Goal: Information Seeking & Learning: Find specific fact

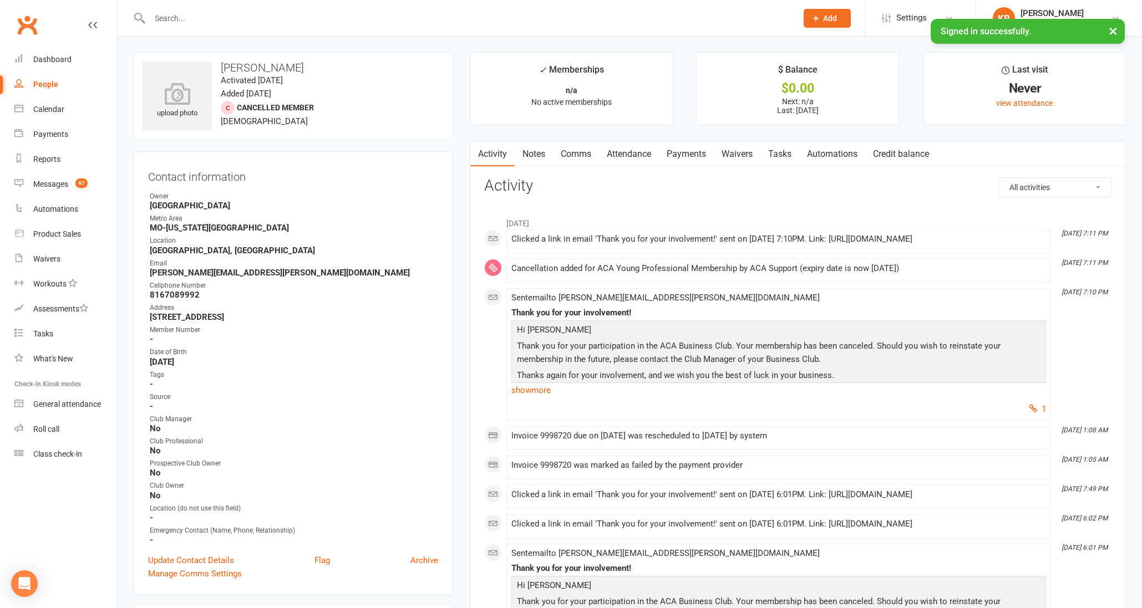
click at [229, 15] on input "text" at bounding box center [467, 19] width 643 height 16
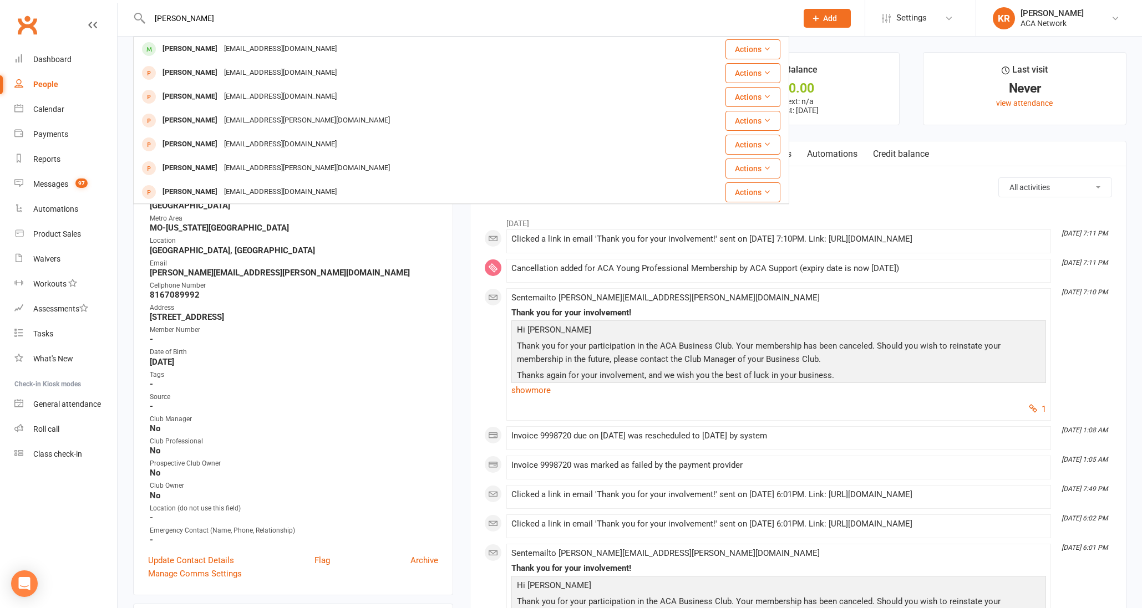
type input "[PERSON_NAME]"
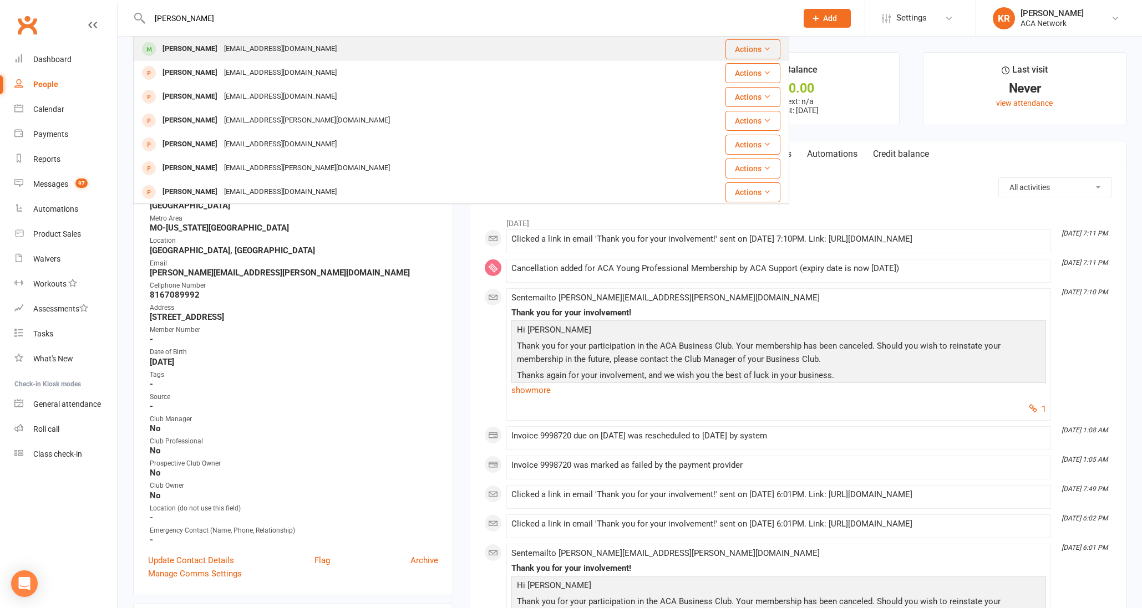
click at [221, 46] on div "[EMAIL_ADDRESS][DOMAIN_NAME]" at bounding box center [280, 49] width 119 height 16
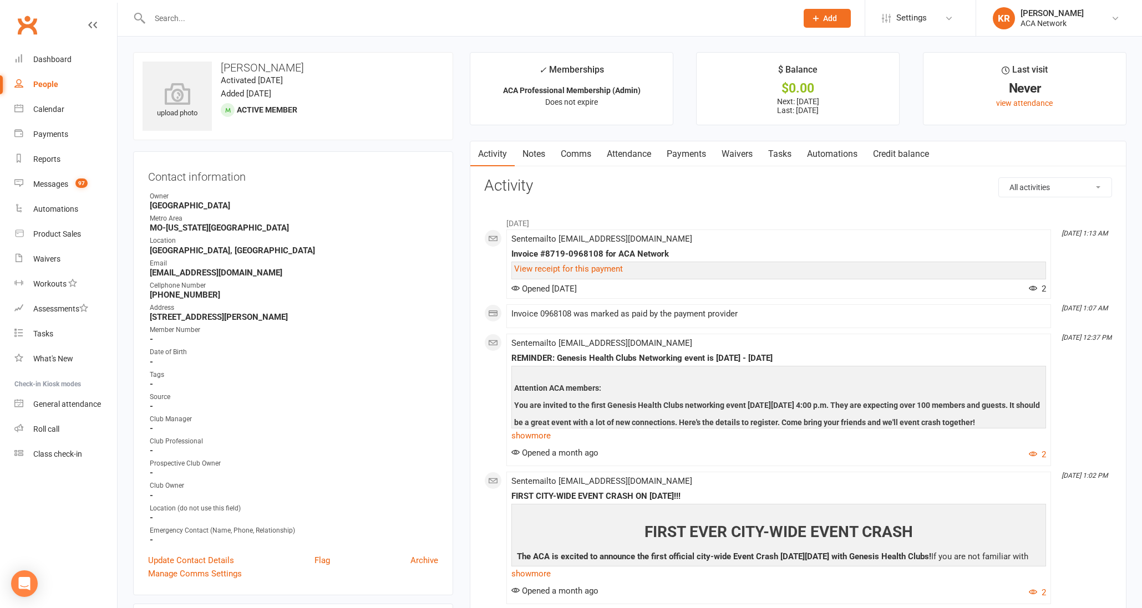
drag, startPoint x: 148, startPoint y: 315, endPoint x: 310, endPoint y: 317, distance: 161.9
click at [310, 317] on li "Address [STREET_ADDRESS][PERSON_NAME]" at bounding box center [293, 312] width 290 height 19
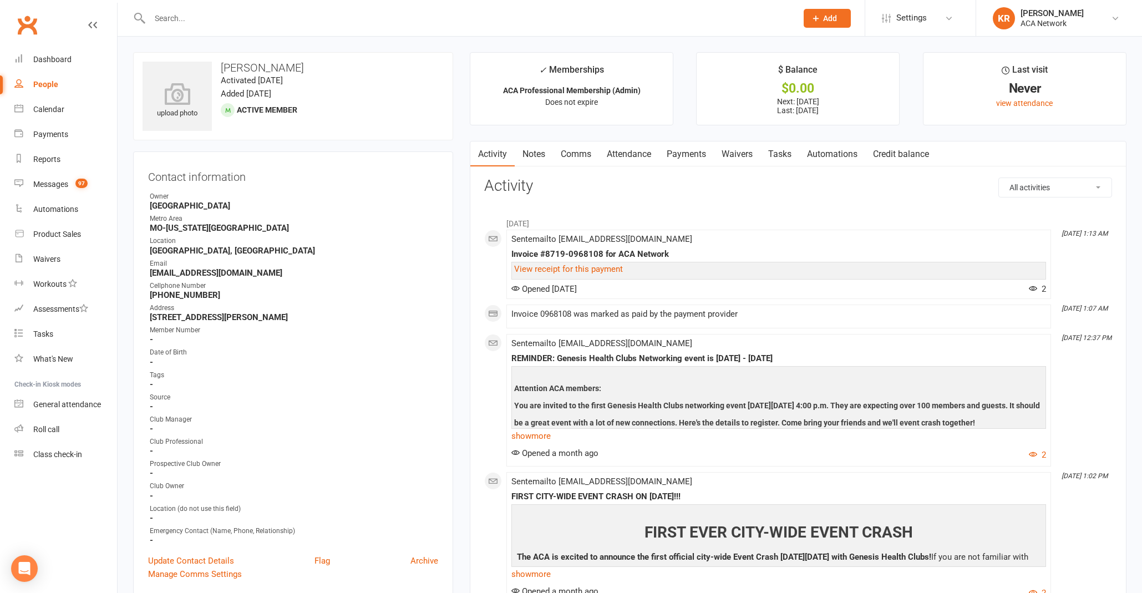
click at [189, 14] on input "text" at bounding box center [467, 19] width 643 height 16
type input "tori"
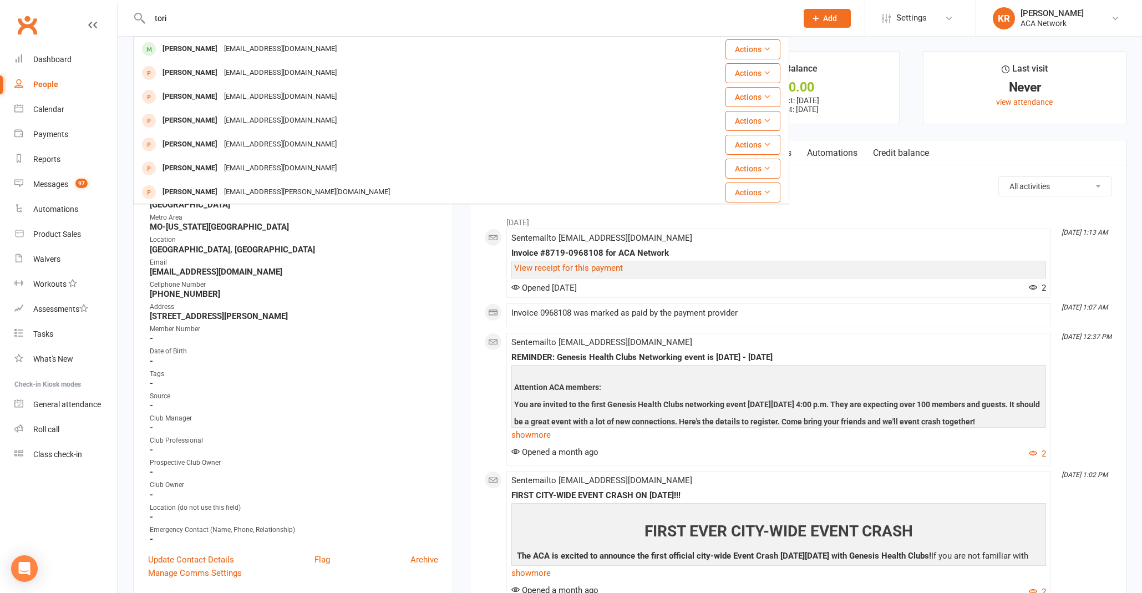
click at [192, 50] on div "[PERSON_NAME]" at bounding box center [190, 49] width 62 height 16
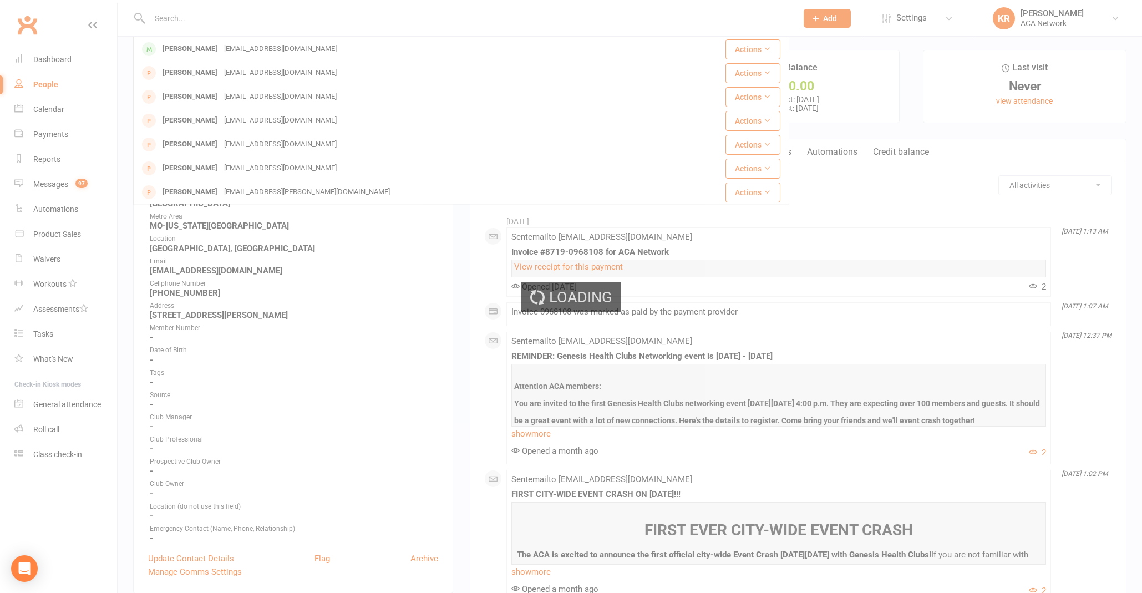
scroll to position [2, 0]
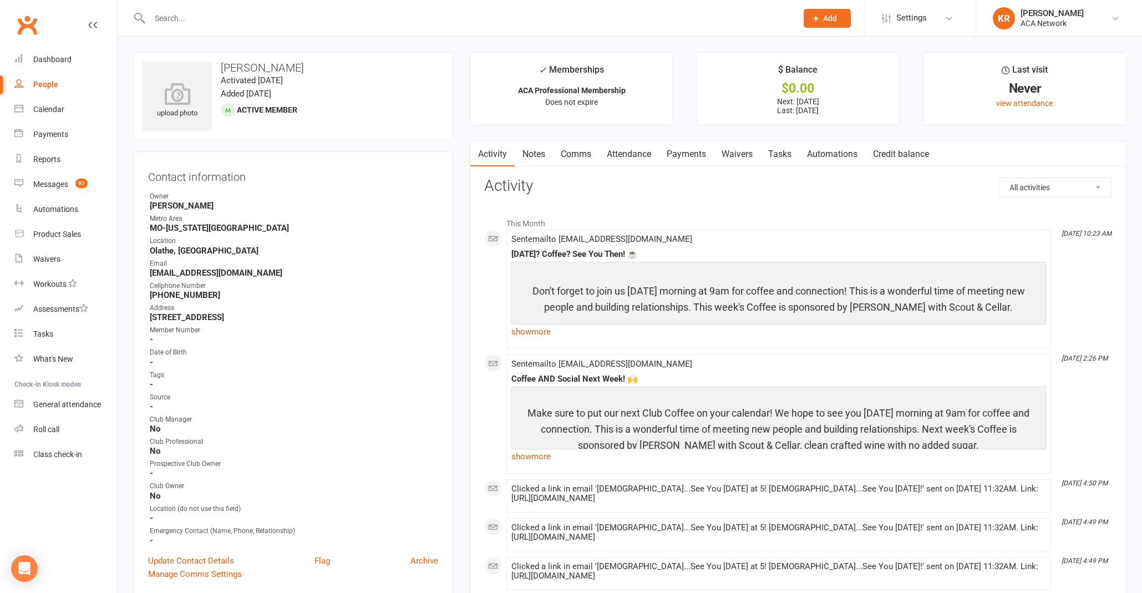
drag, startPoint x: 151, startPoint y: 317, endPoint x: 308, endPoint y: 316, distance: 156.9
click at [308, 316] on strong "[STREET_ADDRESS]" at bounding box center [294, 317] width 288 height 10
click at [193, 21] on input "text" at bounding box center [467, 19] width 643 height 16
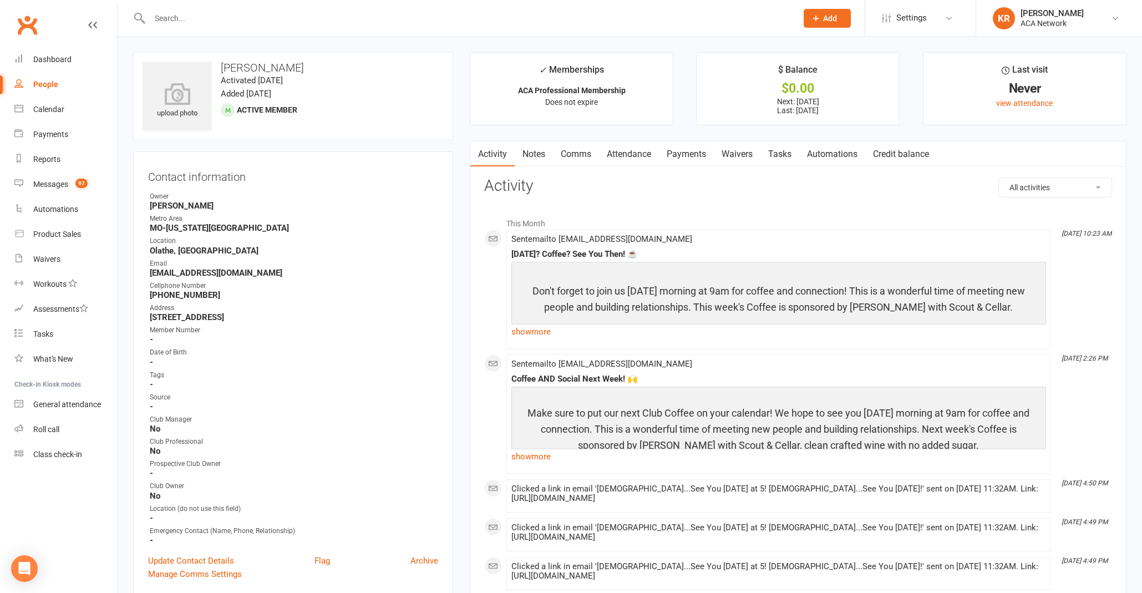
click at [175, 18] on input "text" at bounding box center [467, 19] width 643 height 16
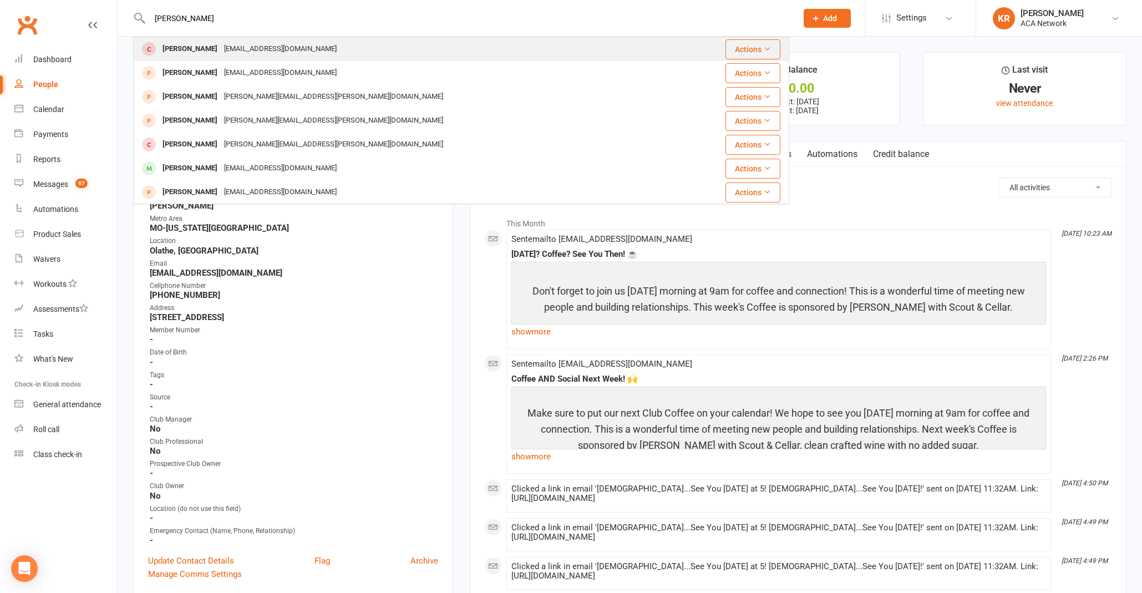
type input "[PERSON_NAME]"
click at [186, 46] on div "[PERSON_NAME]" at bounding box center [190, 49] width 62 height 16
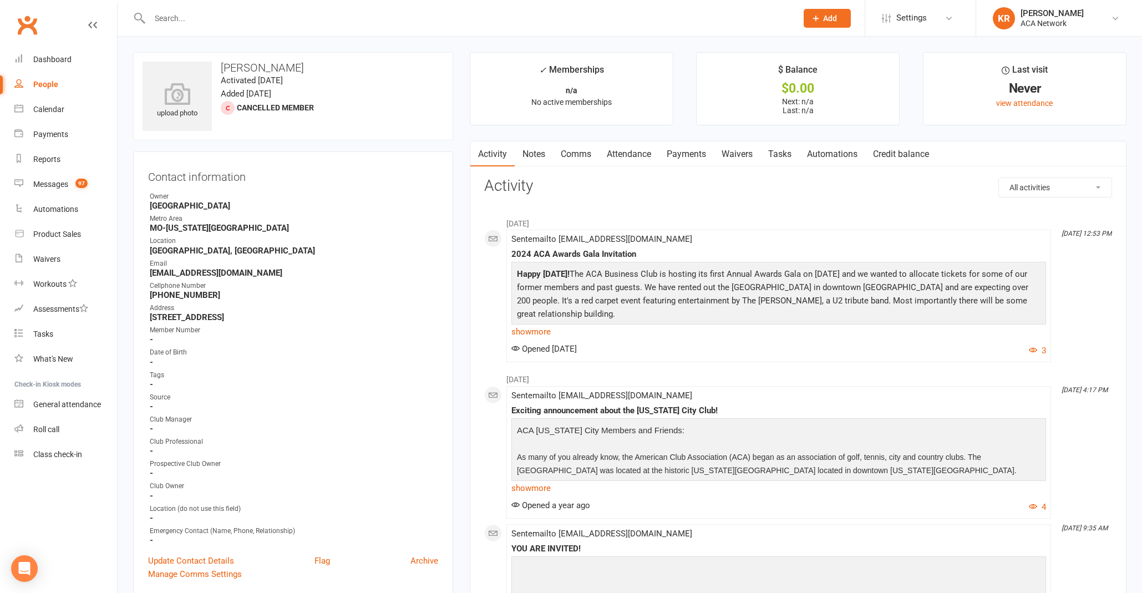
drag, startPoint x: 150, startPoint y: 318, endPoint x: 315, endPoint y: 318, distance: 165.2
click at [323, 319] on strong "[STREET_ADDRESS]" at bounding box center [294, 317] width 288 height 10
click at [196, 15] on input "text" at bounding box center [467, 19] width 643 height 16
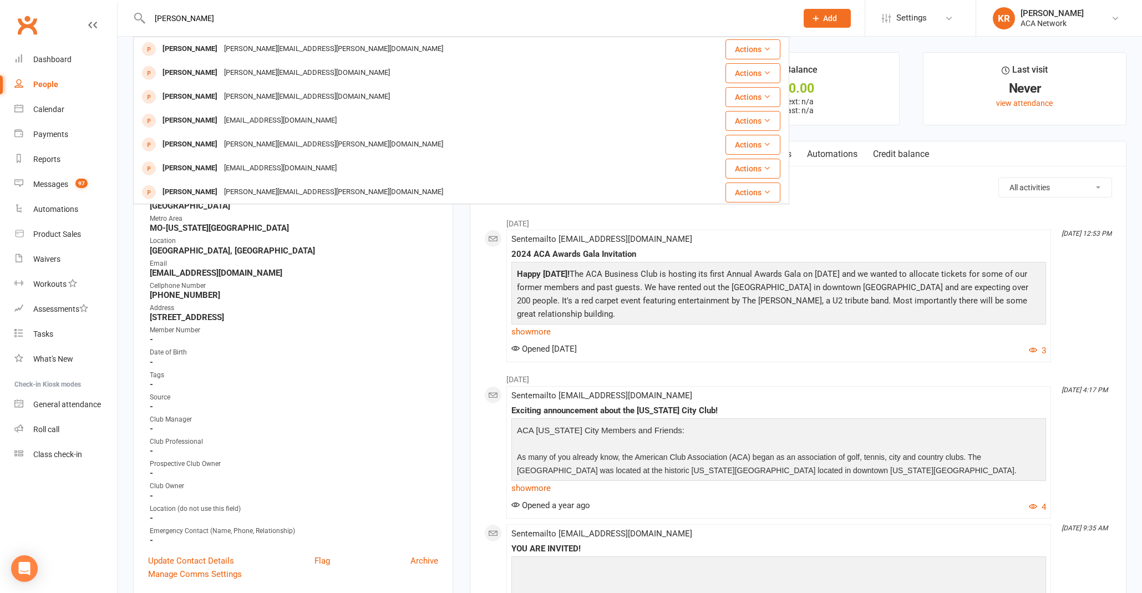
type input "[PERSON_NAME]"
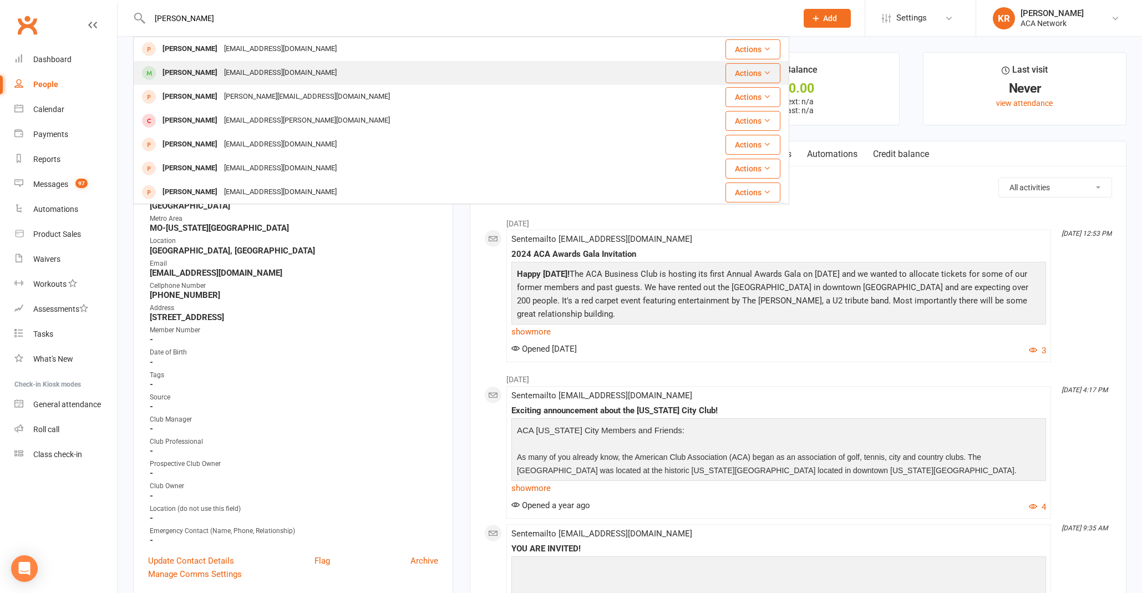
click at [197, 68] on div "[PERSON_NAME]" at bounding box center [190, 73] width 62 height 16
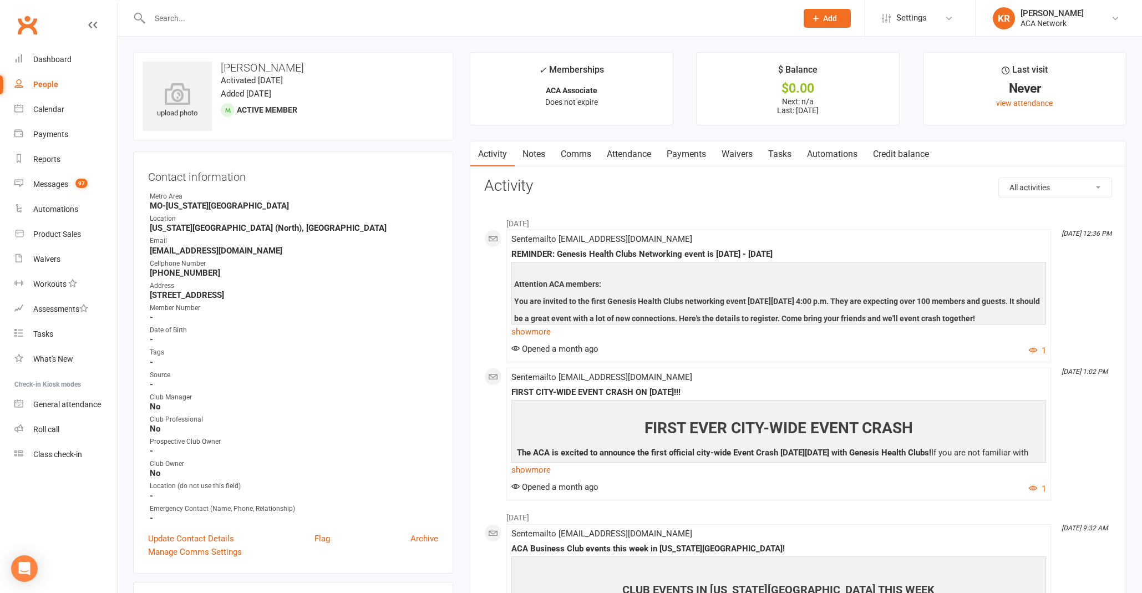
click at [54, 78] on link "People" at bounding box center [65, 84] width 103 height 25
select select "100"
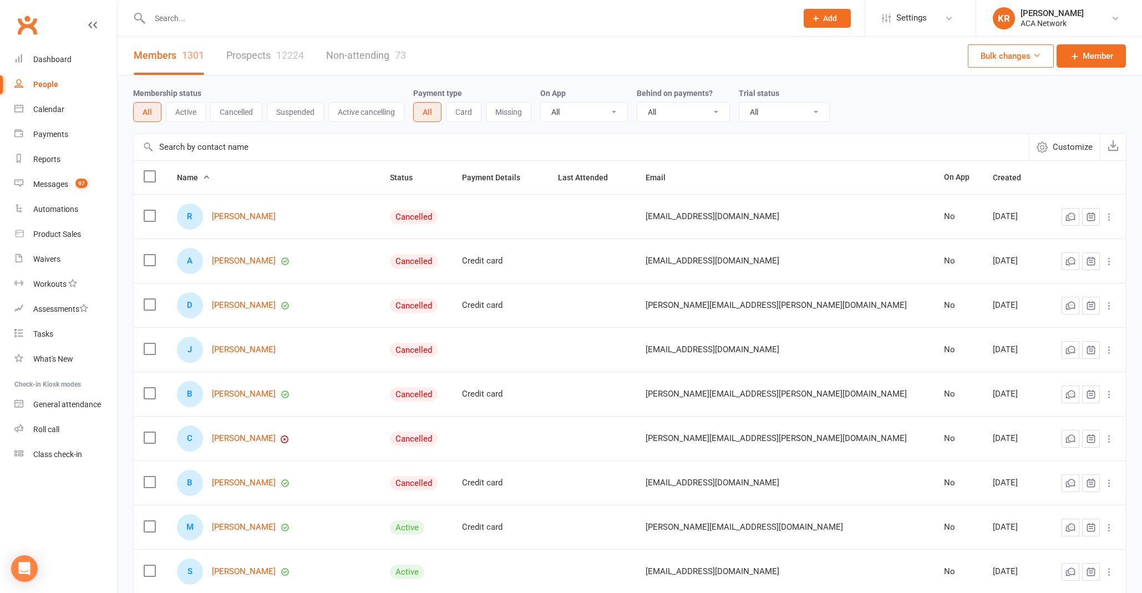
click at [196, 110] on button "Active" at bounding box center [186, 112] width 40 height 20
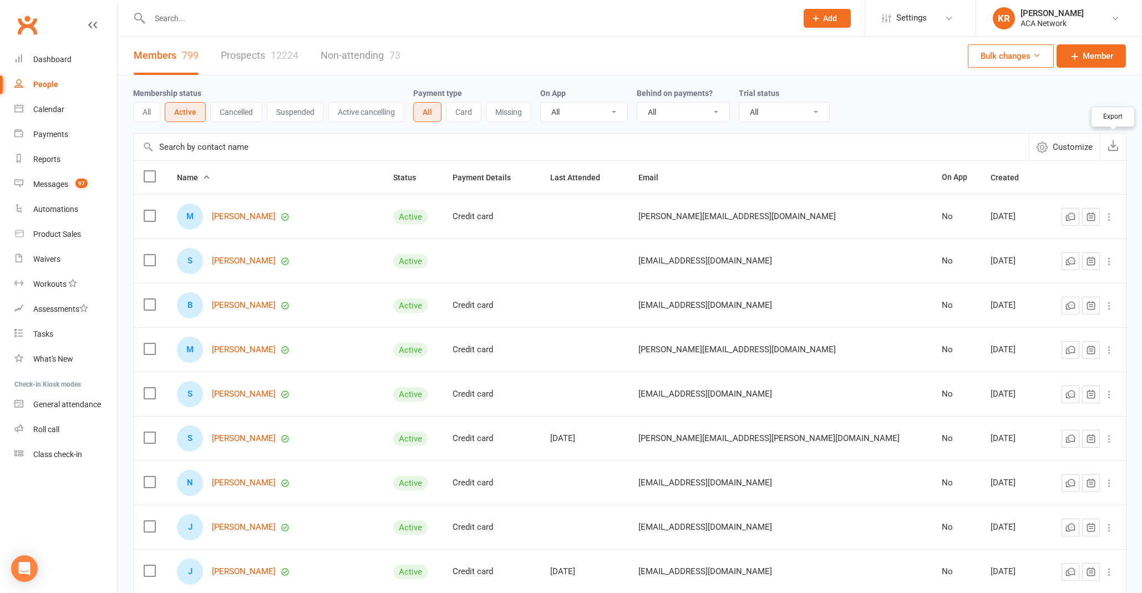
click at [1115, 146] on icon "button" at bounding box center [1112, 145] width 11 height 11
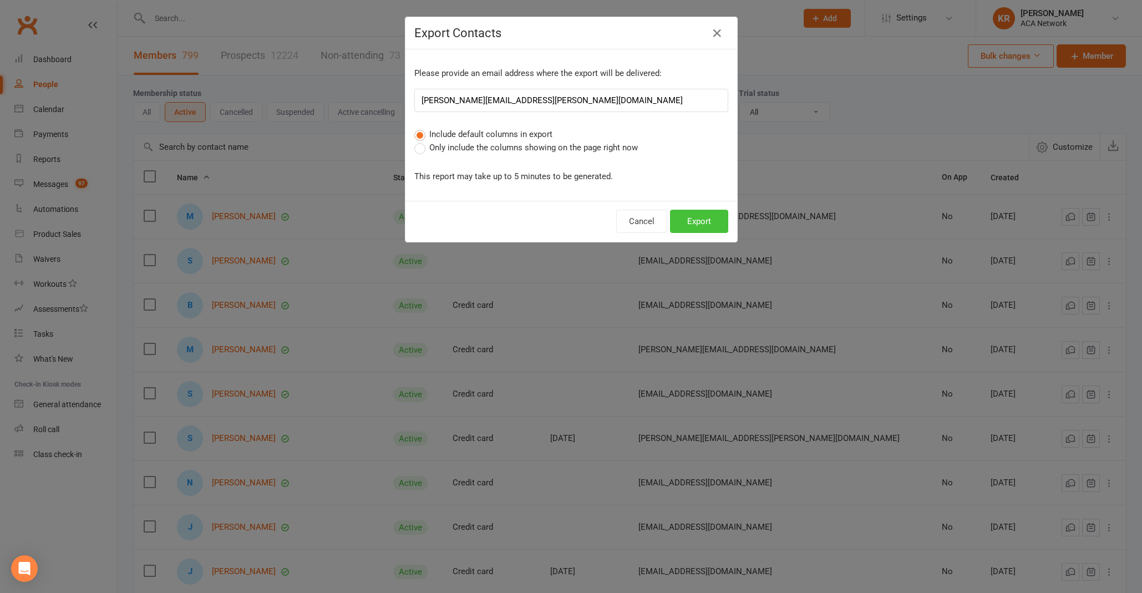
click at [695, 222] on button "Export" at bounding box center [699, 221] width 58 height 23
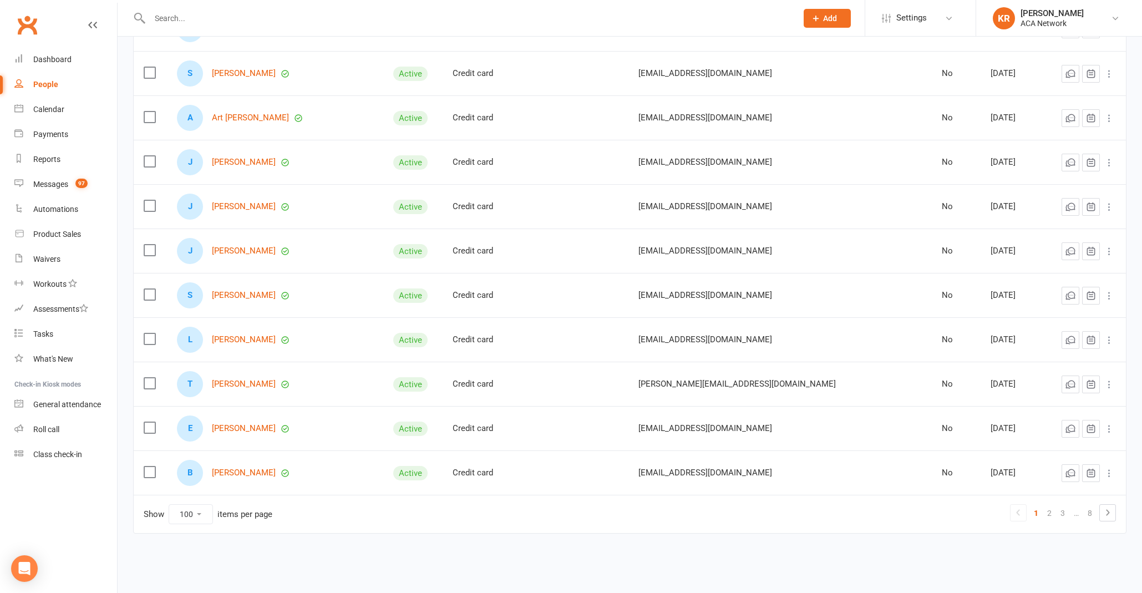
scroll to position [4145, 0]
click at [1050, 505] on link "2" at bounding box center [1048, 513] width 13 height 16
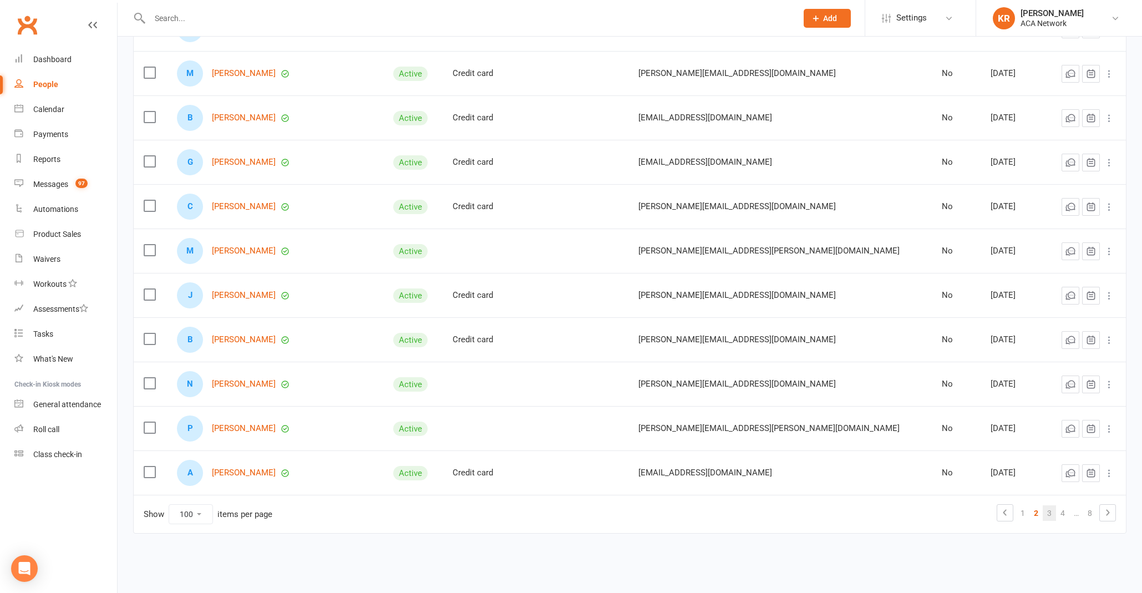
click at [1051, 505] on link "3" at bounding box center [1048, 513] width 13 height 16
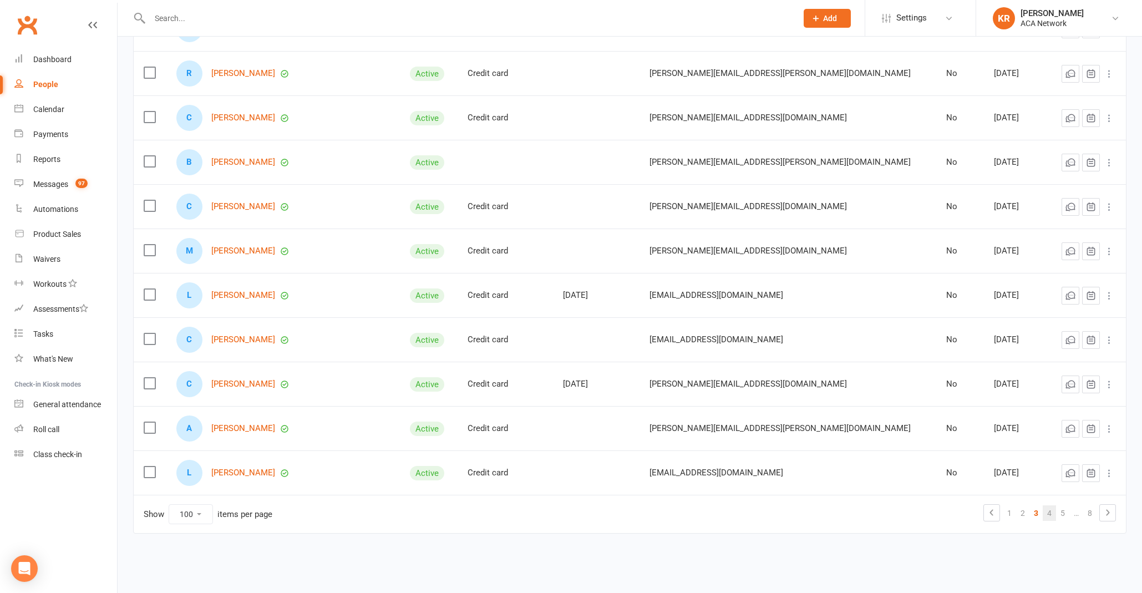
click at [1051, 505] on link "4" at bounding box center [1048, 513] width 13 height 16
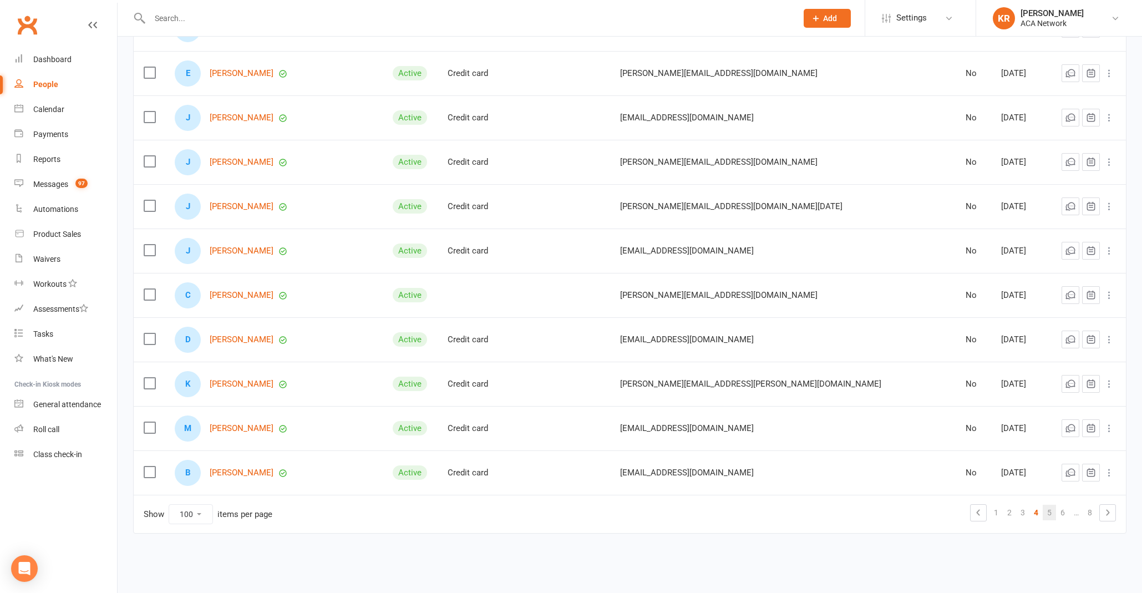
click at [1049, 505] on link "5" at bounding box center [1048, 513] width 13 height 16
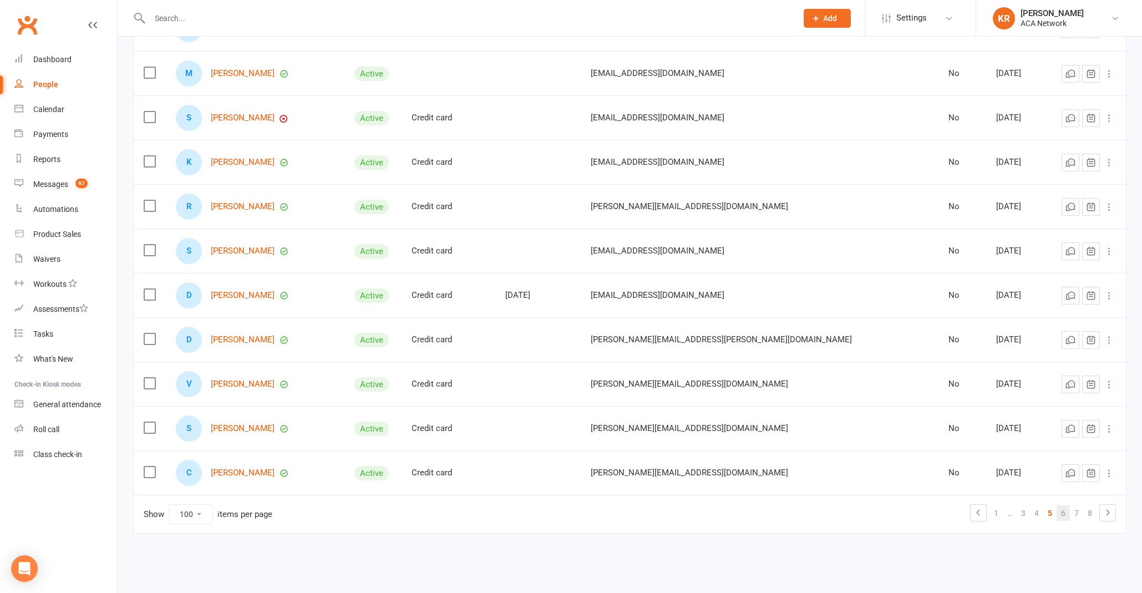
click at [1062, 505] on link "6" at bounding box center [1062, 513] width 13 height 16
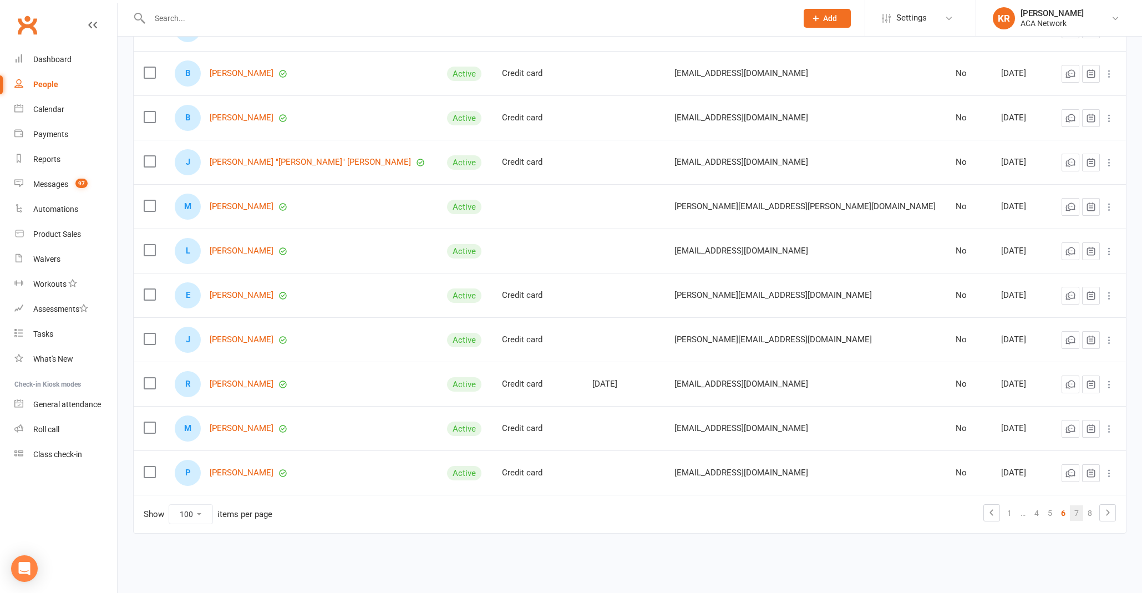
click at [1077, 505] on link "7" at bounding box center [1076, 513] width 13 height 16
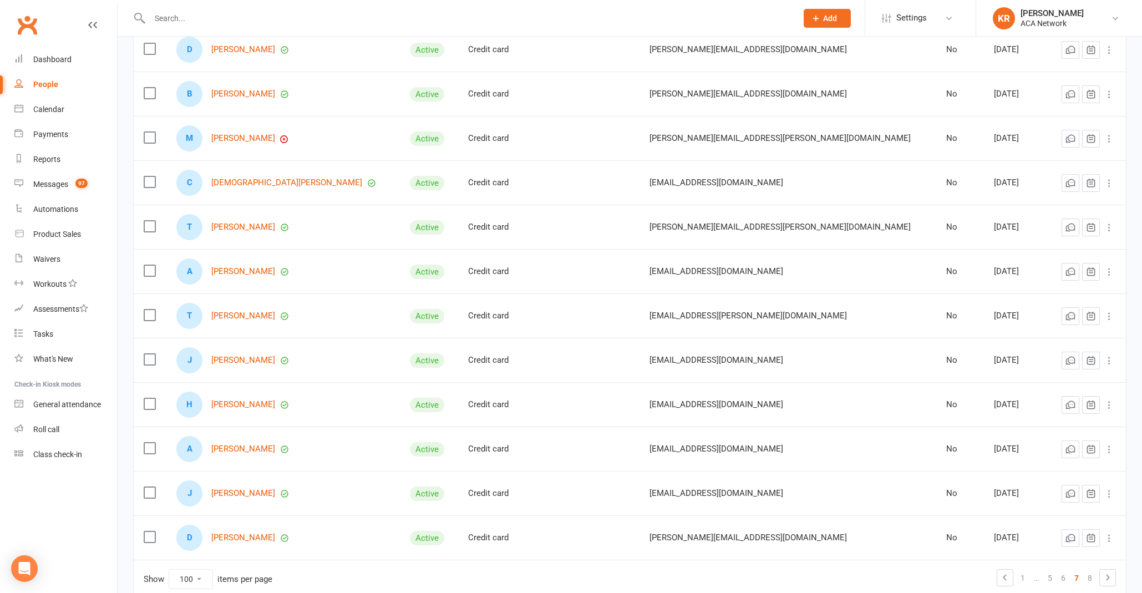
scroll to position [4073, 0]
click at [250, 134] on link "[PERSON_NAME]" at bounding box center [243, 135] width 64 height 9
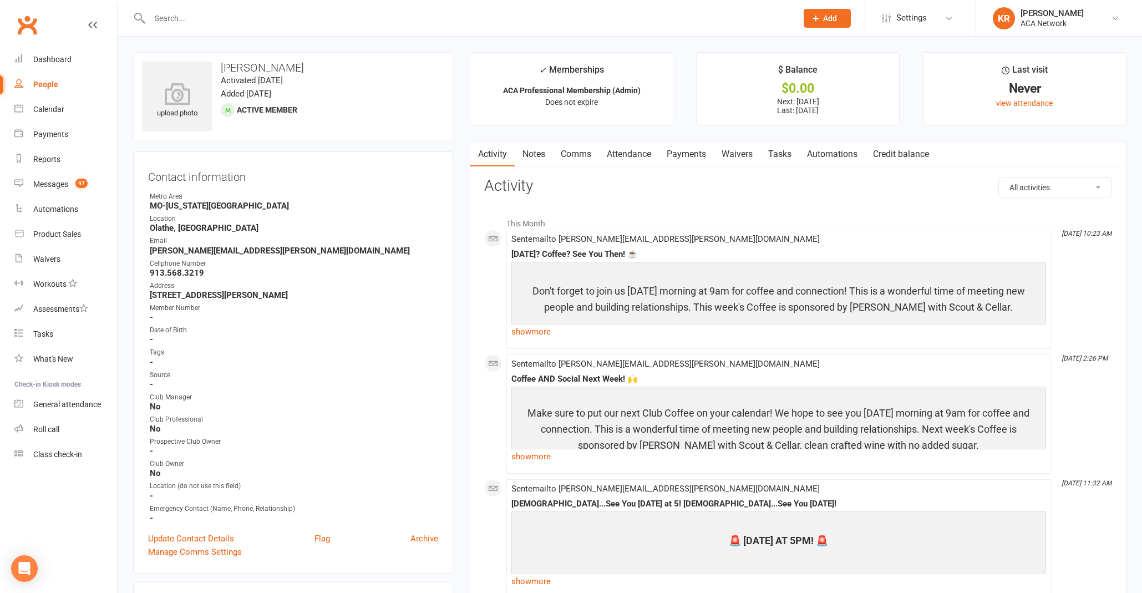
select select "100"
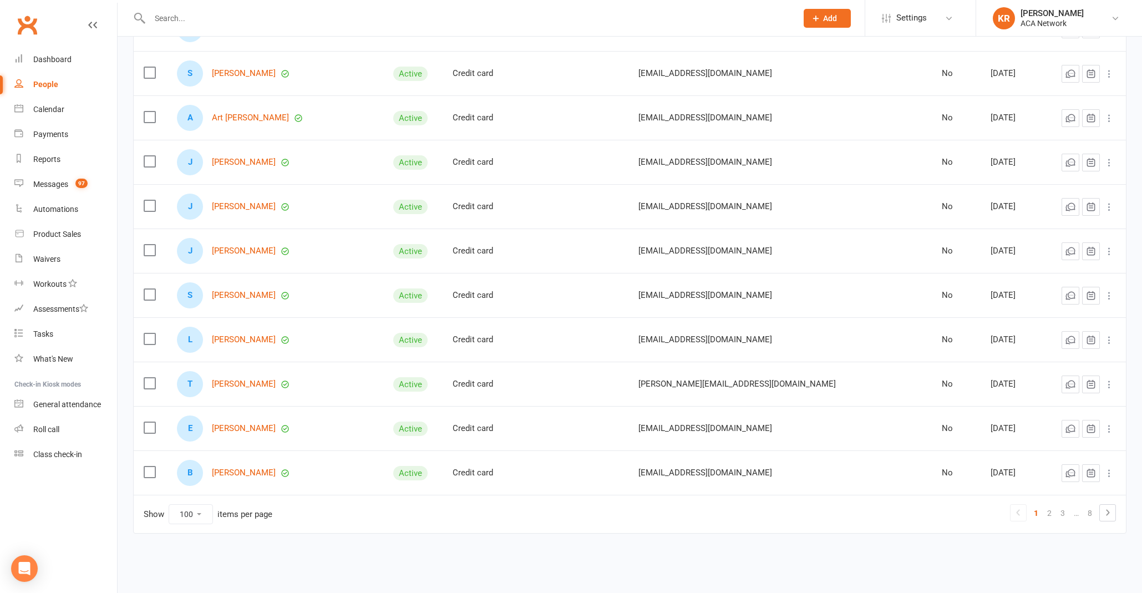
scroll to position [4145, 0]
click at [1073, 505] on link "…" at bounding box center [1076, 513] width 14 height 16
click at [1089, 505] on link "8" at bounding box center [1089, 513] width 13 height 16
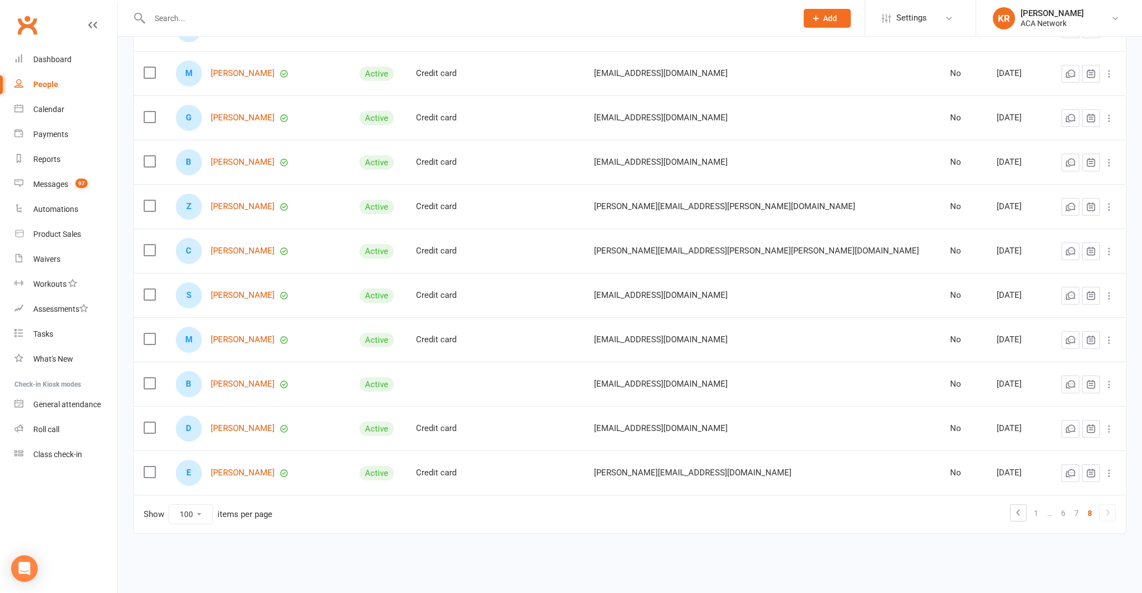
scroll to position [4100, 0]
click at [1111, 506] on icon at bounding box center [1107, 512] width 13 height 13
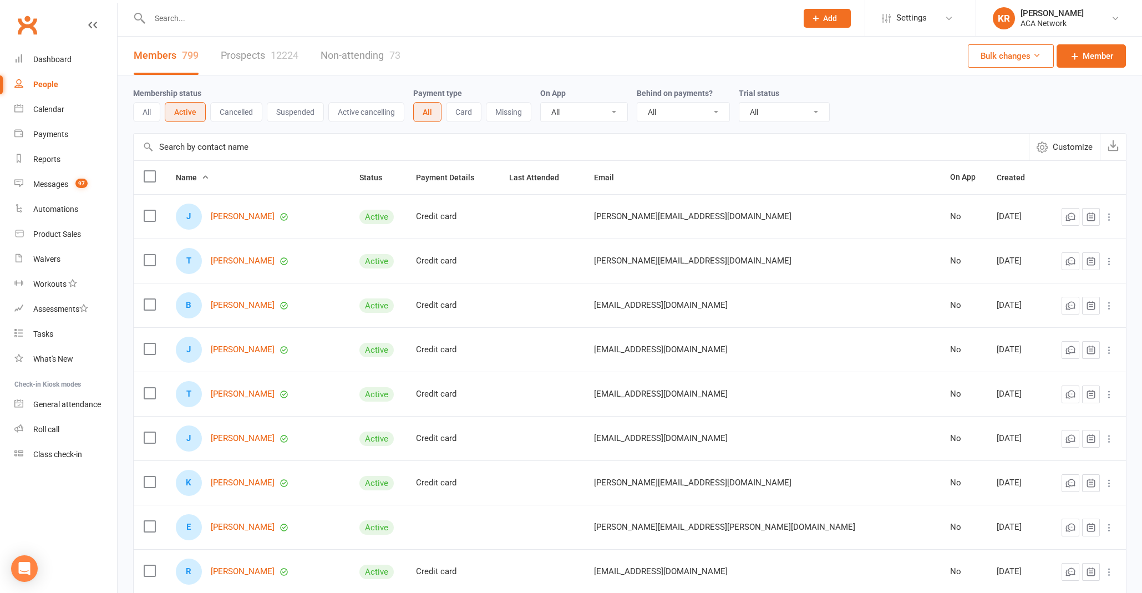
scroll to position [1, 0]
click at [475, 108] on button "Card" at bounding box center [463, 111] width 35 height 20
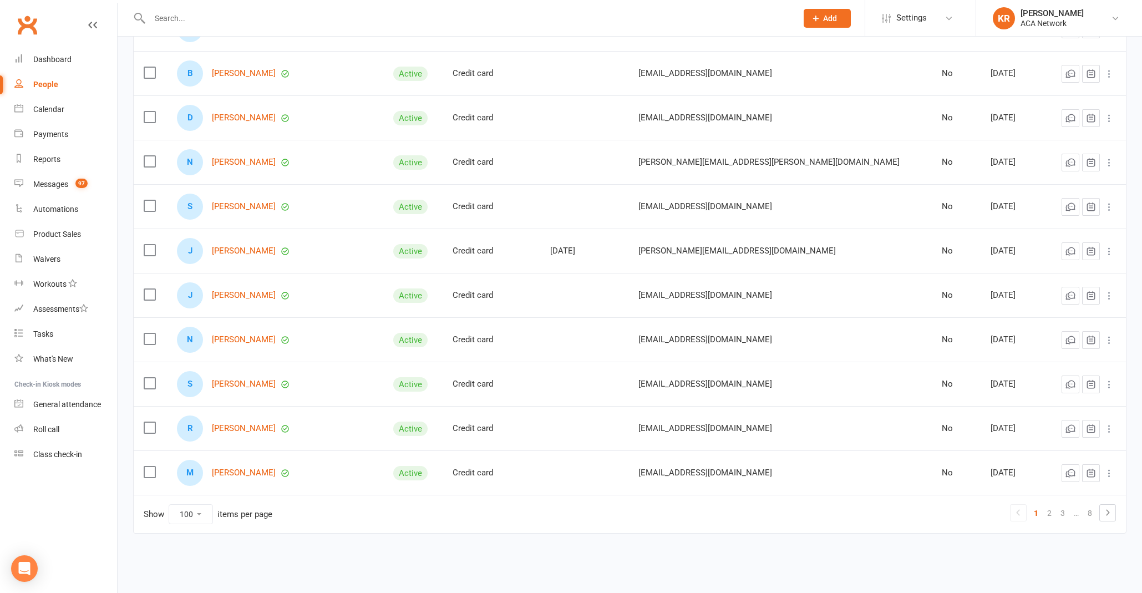
scroll to position [4145, 0]
click at [1047, 505] on link "2" at bounding box center [1048, 513] width 13 height 16
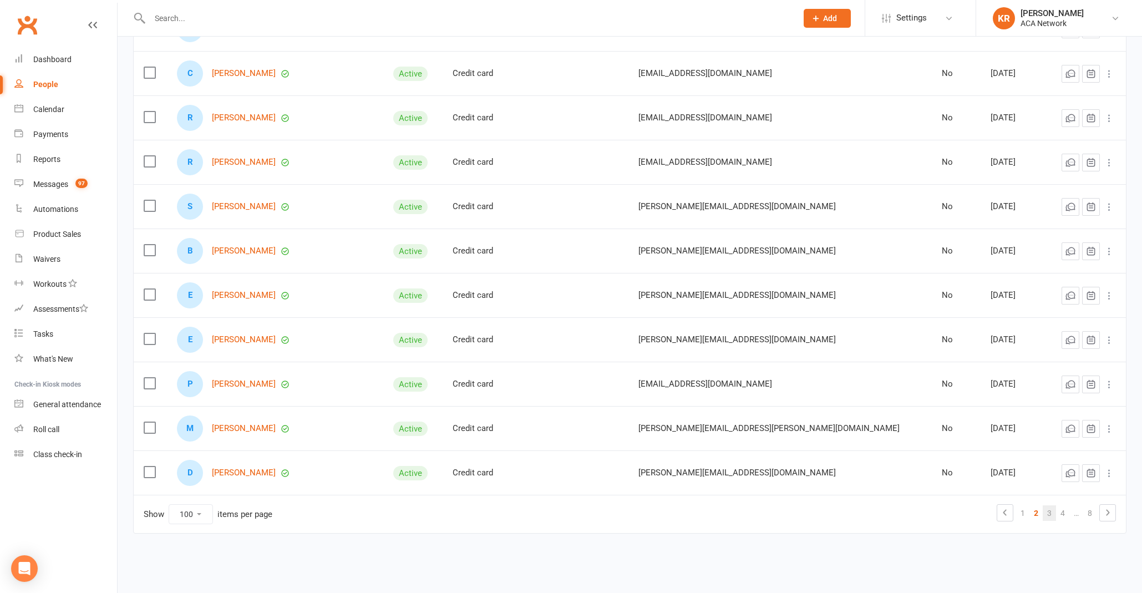
click at [1052, 507] on link "3" at bounding box center [1048, 513] width 13 height 16
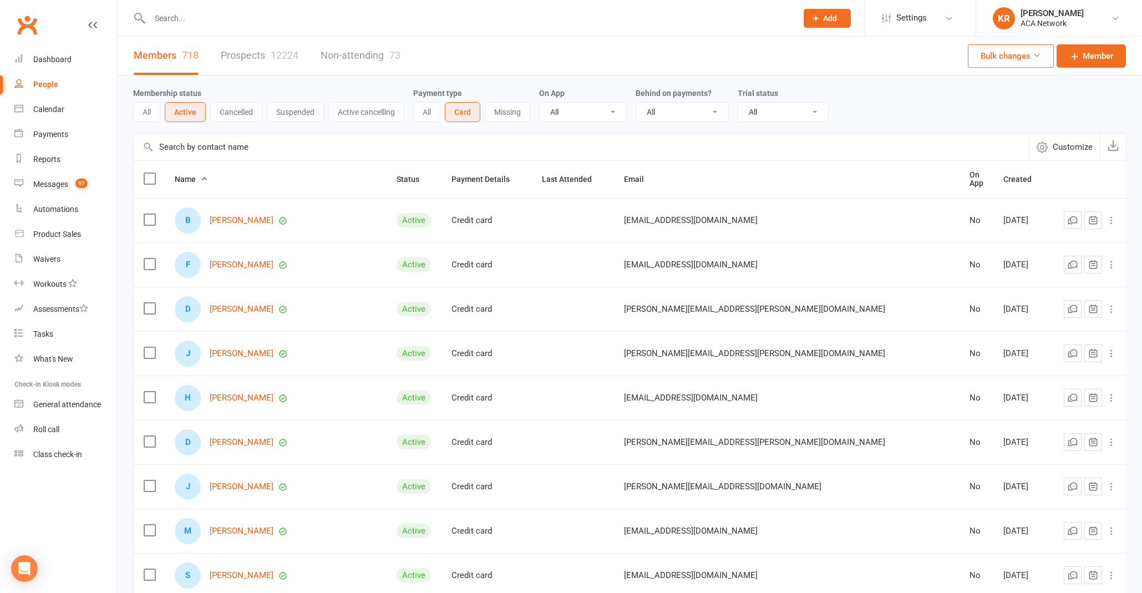
scroll to position [0, 0]
